Goal: Information Seeking & Learning: Learn about a topic

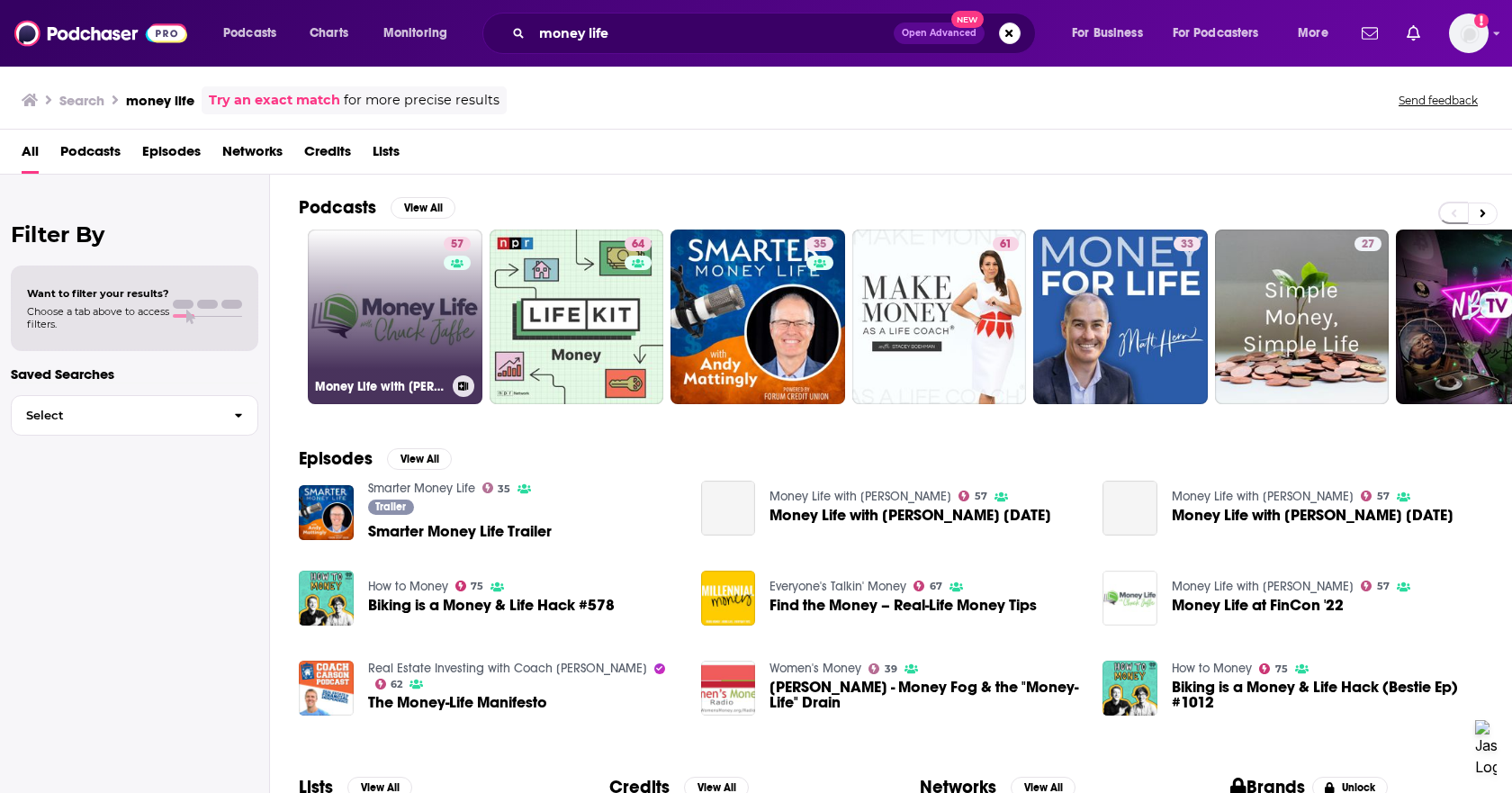
click at [408, 319] on link "57 Money Life with [PERSON_NAME]" at bounding box center [395, 317] width 175 height 175
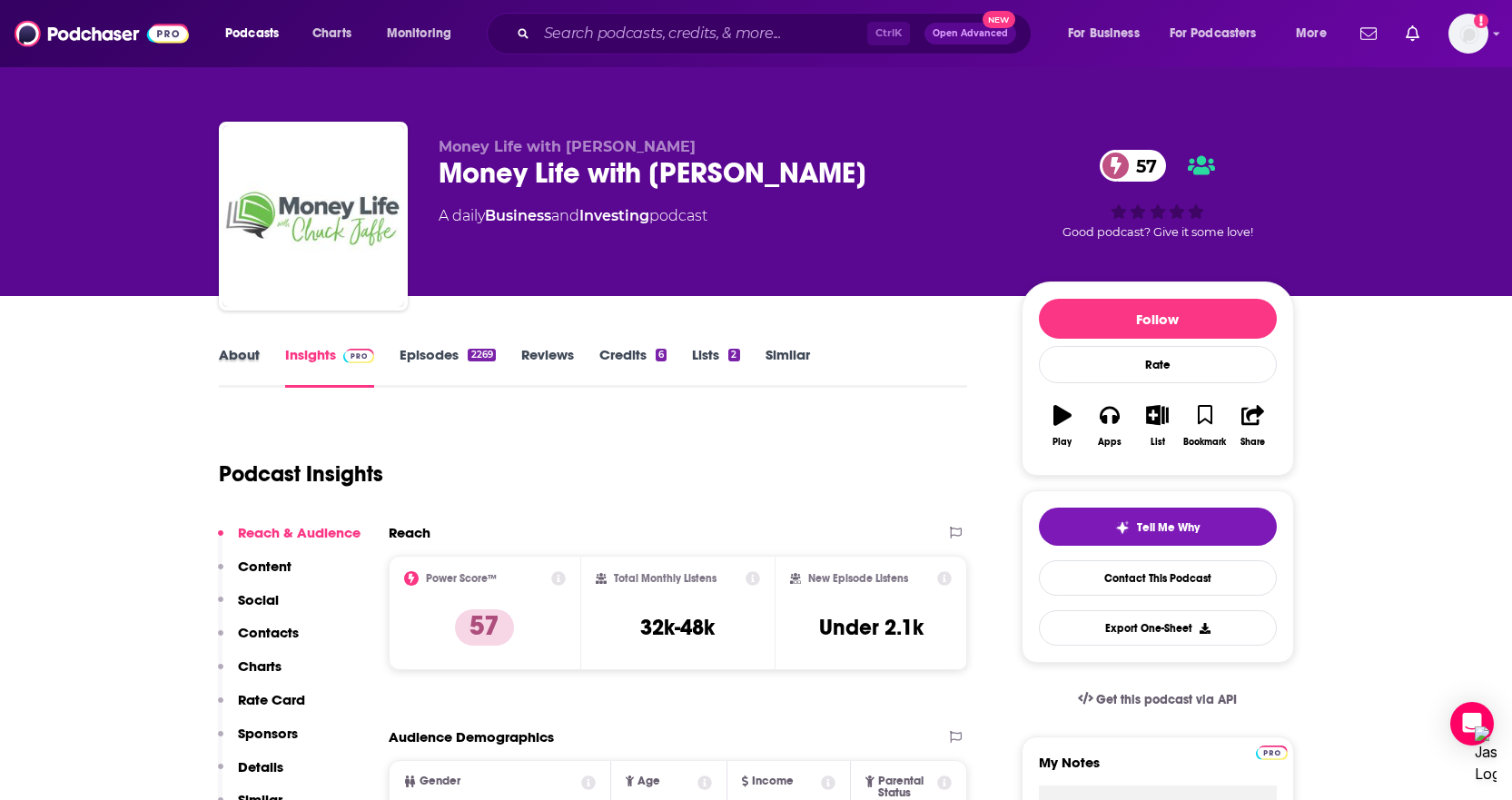
click at [259, 359] on div "About" at bounding box center [251, 367] width 67 height 42
click at [252, 359] on link "About" at bounding box center [239, 367] width 41 height 42
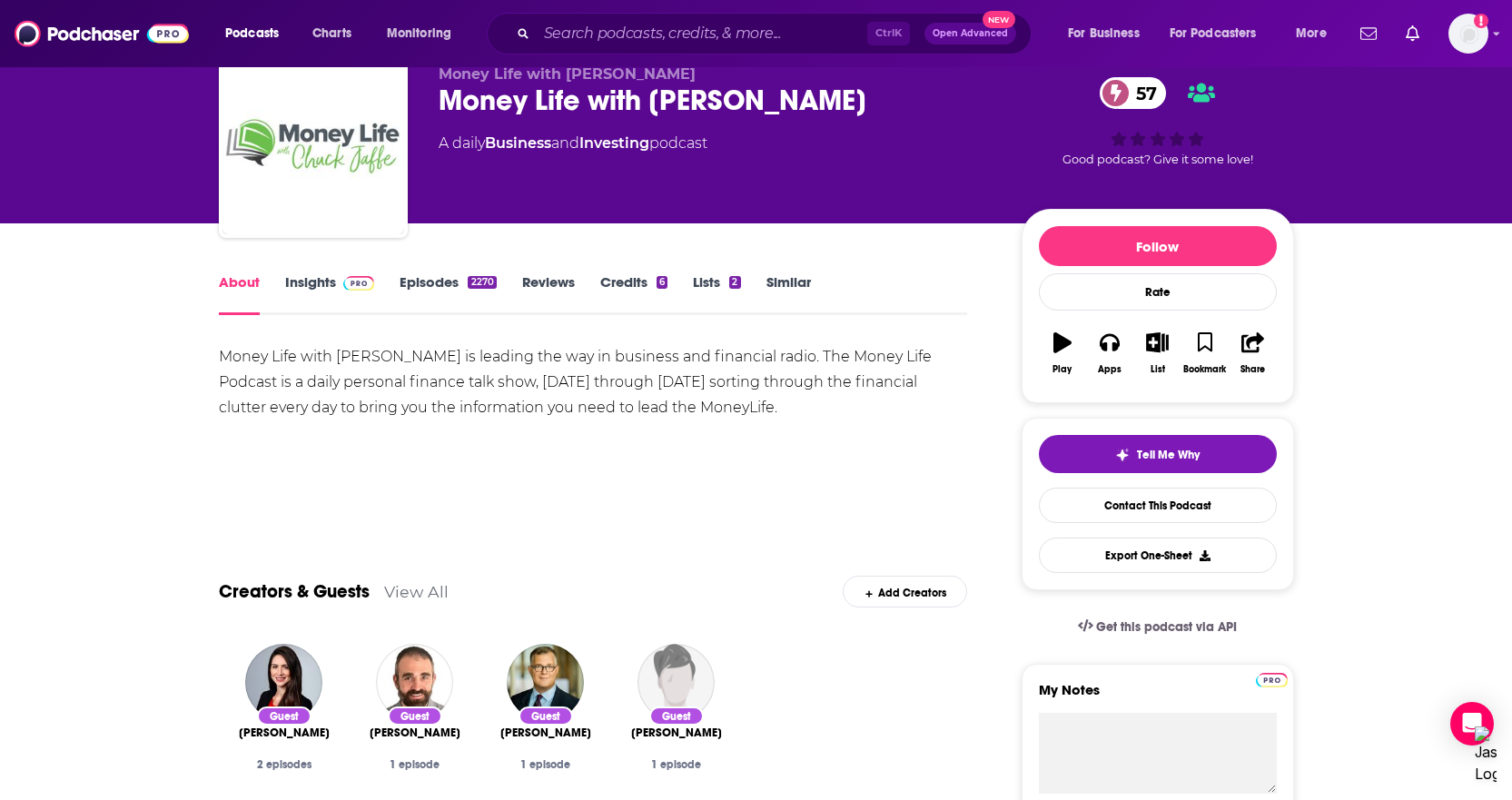
scroll to position [182, 0]
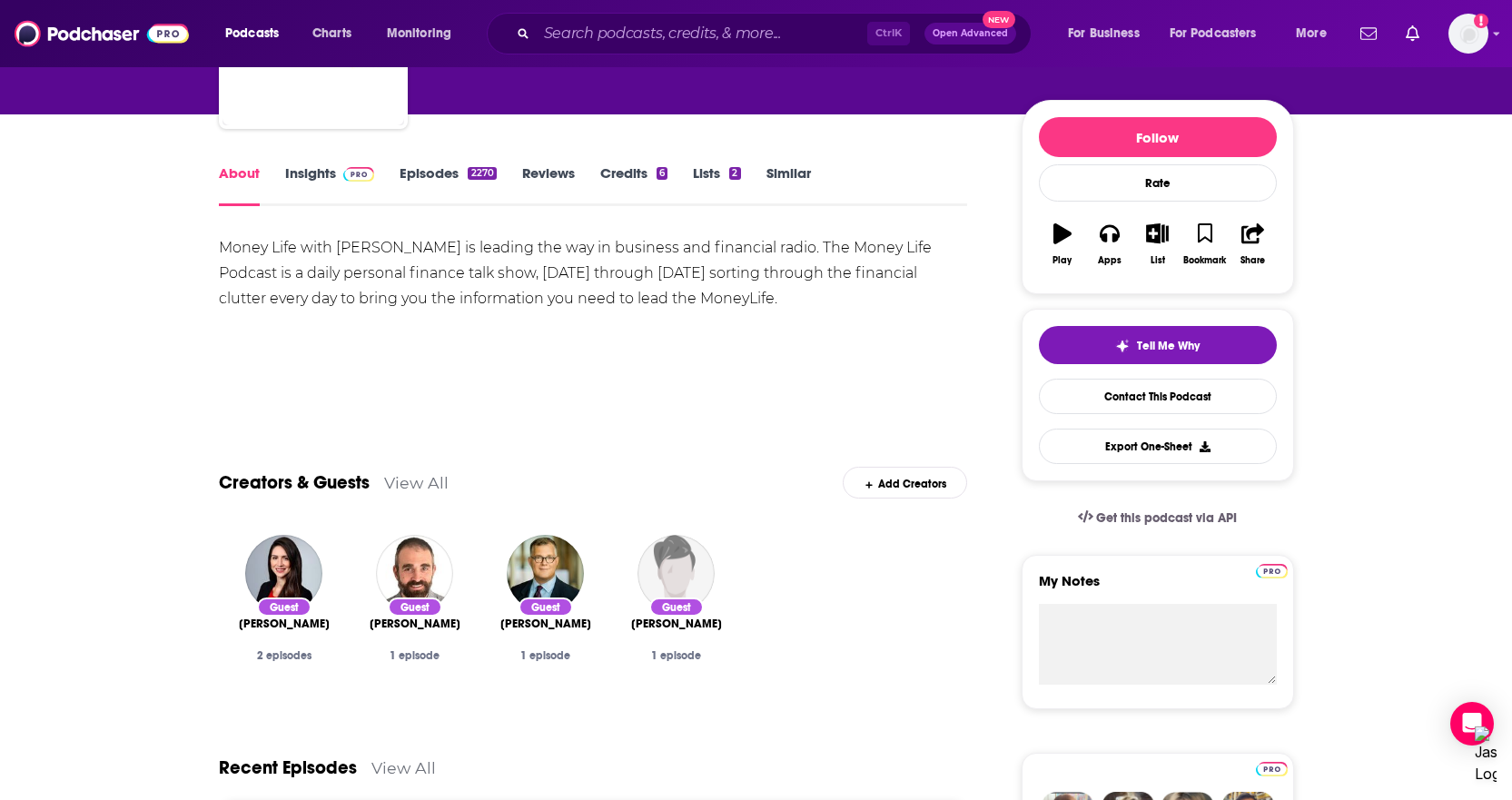
click at [426, 487] on link "View All" at bounding box center [416, 482] width 65 height 19
